Goal: Transaction & Acquisition: Book appointment/travel/reservation

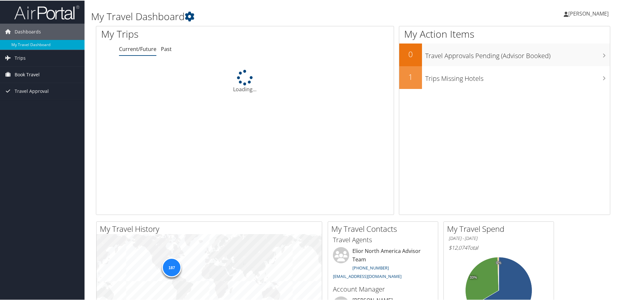
click at [37, 72] on span "Book Travel" at bounding box center [27, 74] width 25 height 16
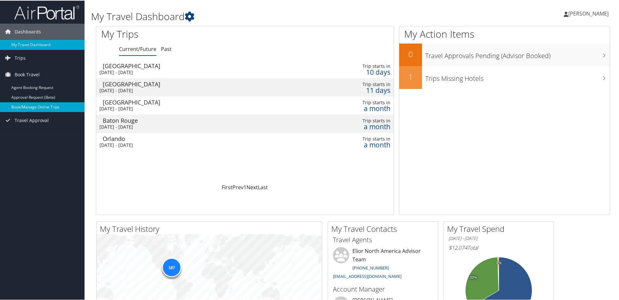
click at [37, 104] on link "Book/Manage Online Trips" at bounding box center [42, 107] width 84 height 10
